Goal: Navigation & Orientation: Find specific page/section

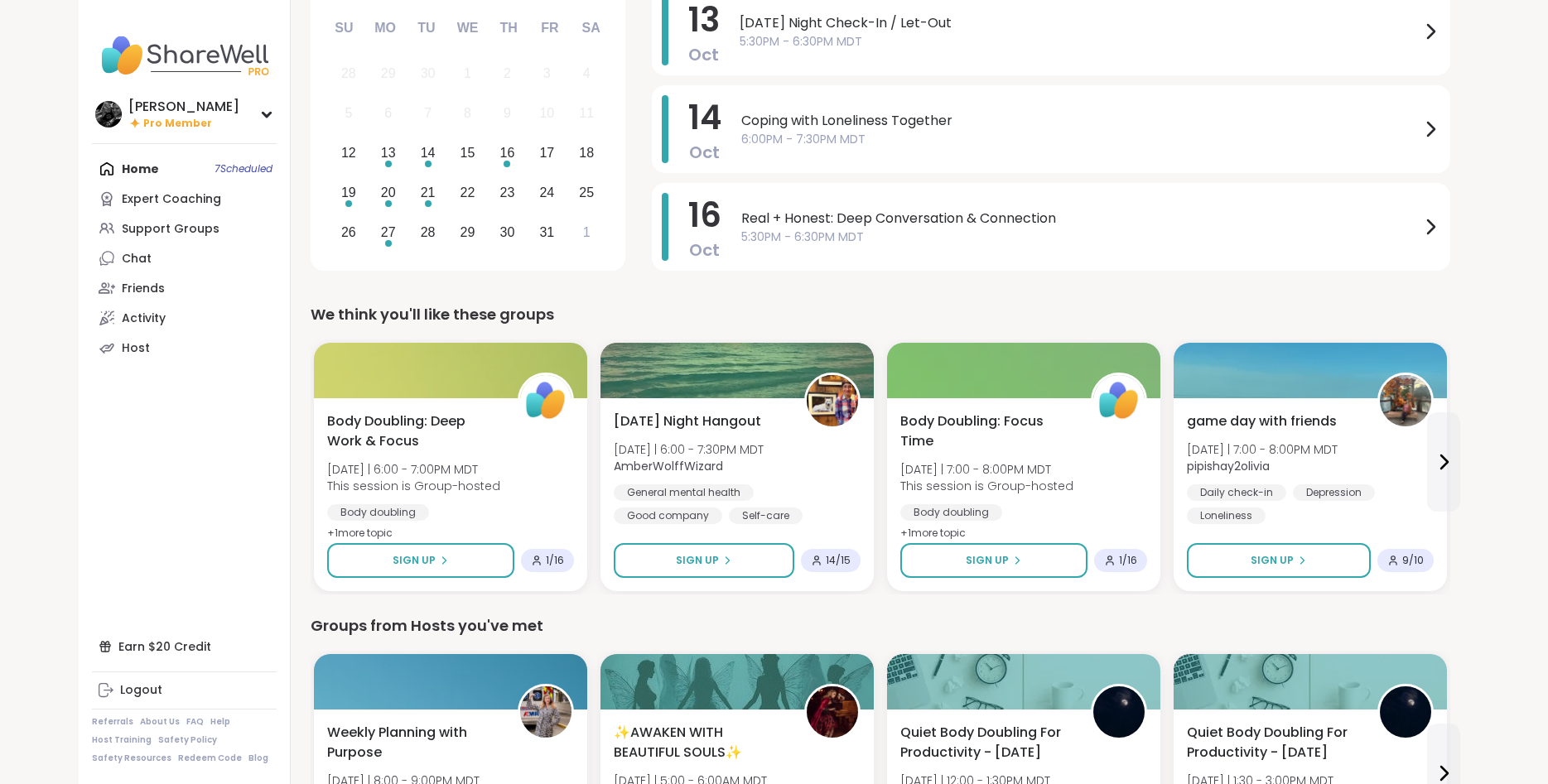
scroll to position [254, 0]
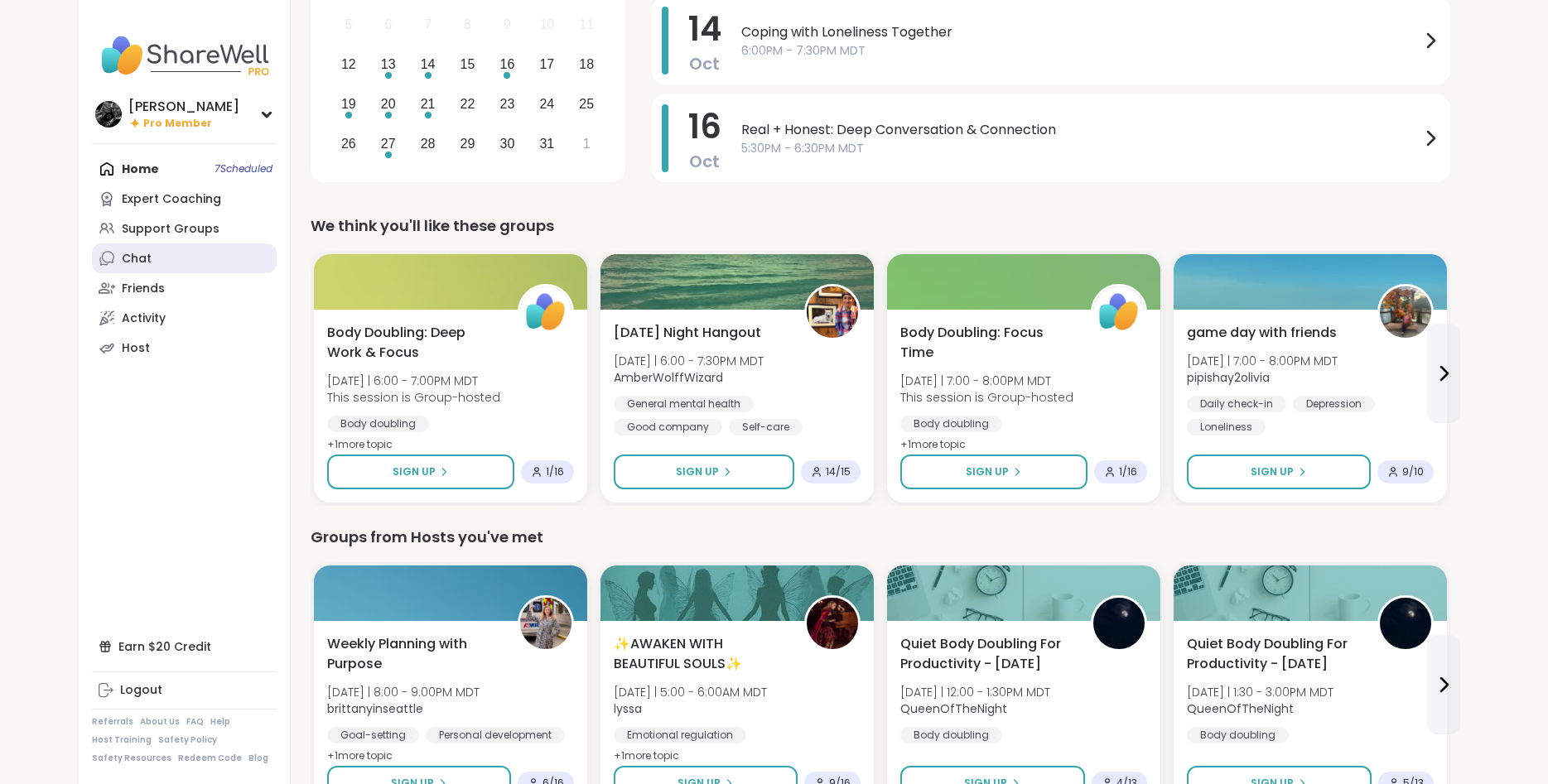
click at [216, 268] on link "Chat" at bounding box center [184, 258] width 185 height 30
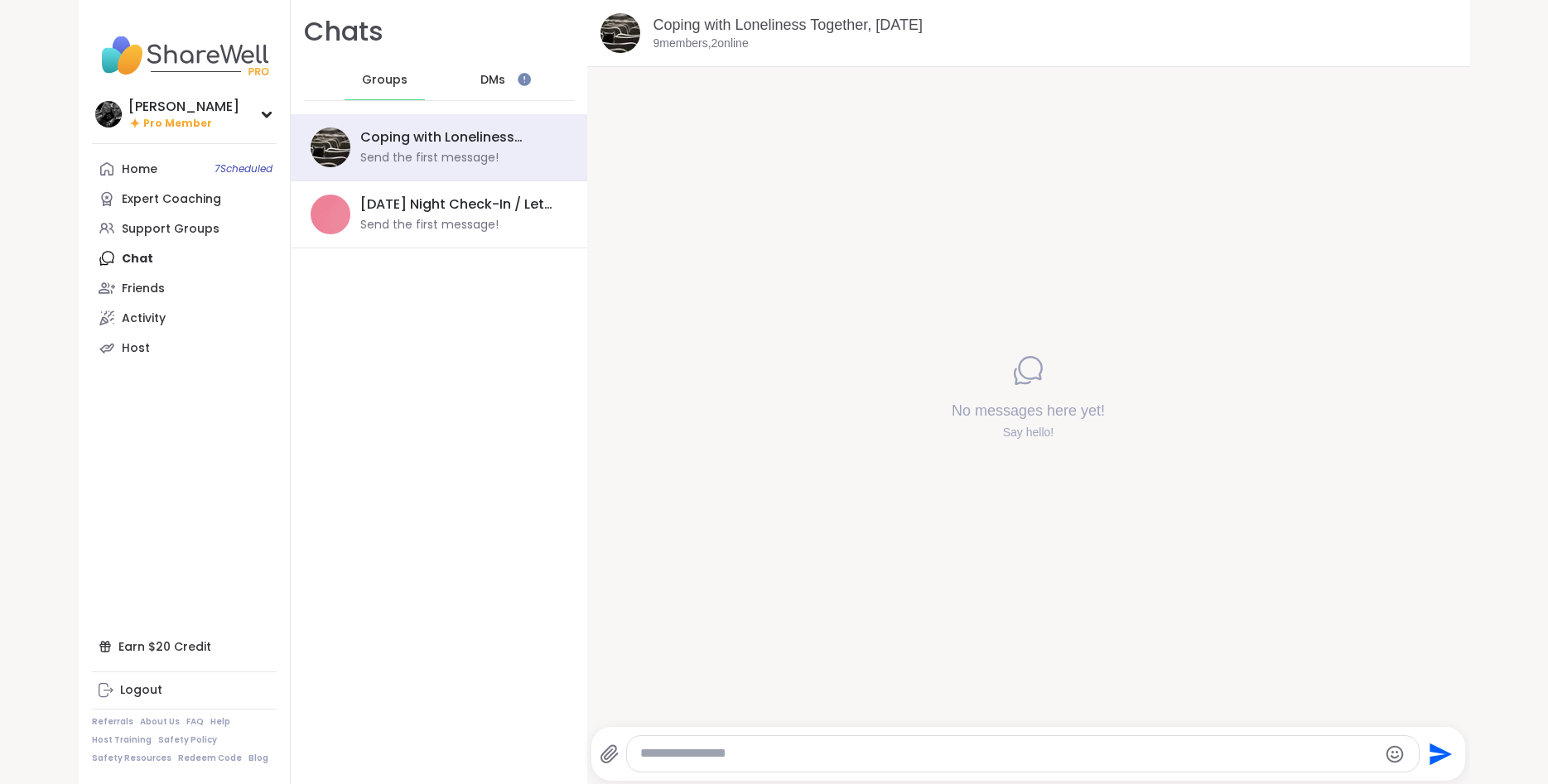
click at [470, 86] on div "DMs" at bounding box center [493, 80] width 81 height 40
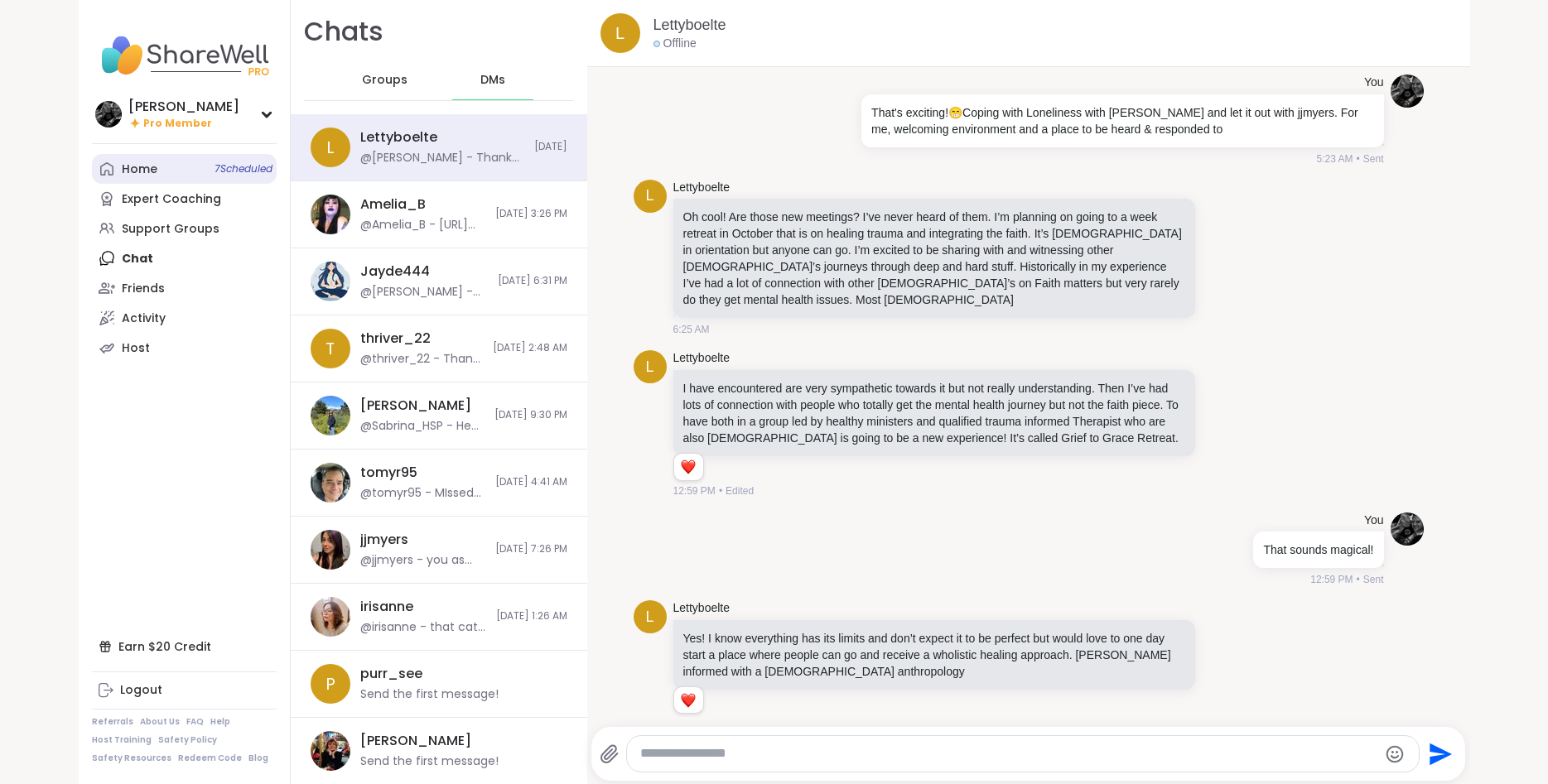
click at [123, 168] on div "Home 7 Scheduled" at bounding box center [139, 169] width 35 height 16
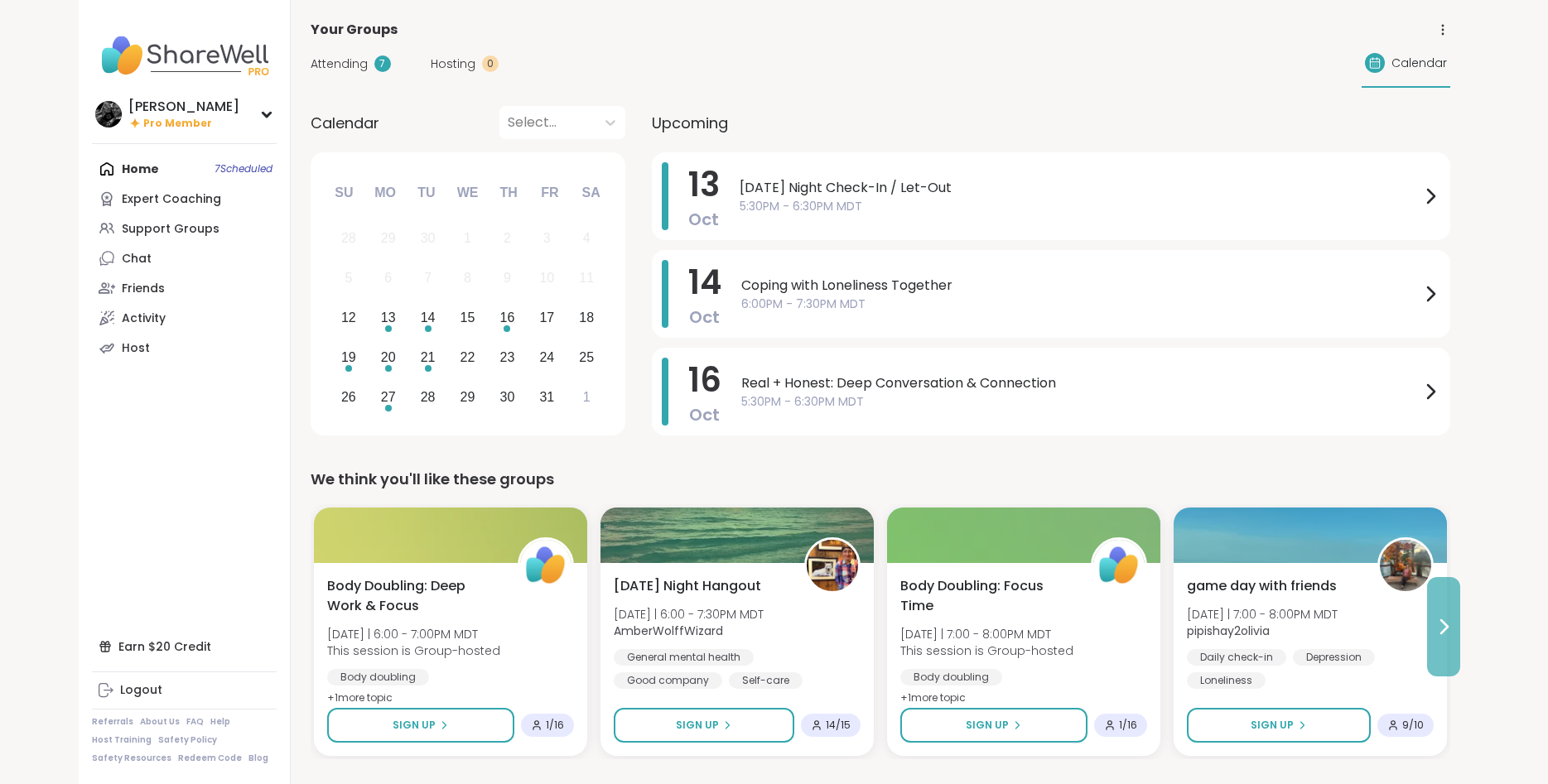
click at [1438, 616] on button at bounding box center [1443, 627] width 34 height 100
